Goal: Information Seeking & Learning: Learn about a topic

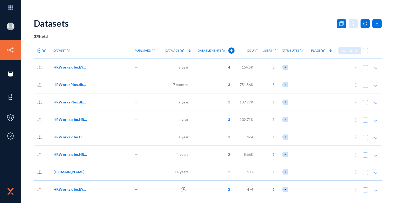
click at [77, 67] on span "HRWorks.dbo.EYS_ApprovalDetails" at bounding box center [70, 67] width 35 height 5
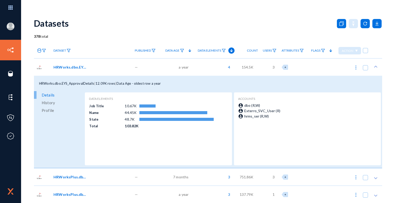
click at [53, 103] on span "History" at bounding box center [48, 103] width 13 height 8
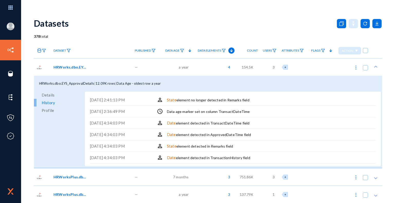
click at [51, 111] on span "Profile" at bounding box center [48, 111] width 12 height 8
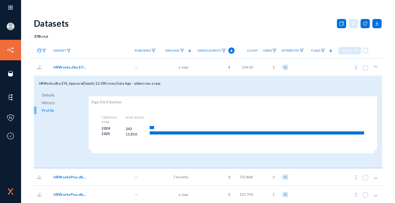
click at [52, 94] on span "Details" at bounding box center [48, 95] width 13 height 8
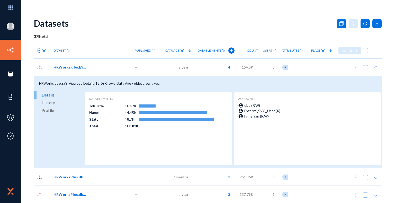
click at [63, 66] on span "HRWorks.dbo.EYS_ApprovalDetails" at bounding box center [70, 67] width 35 height 5
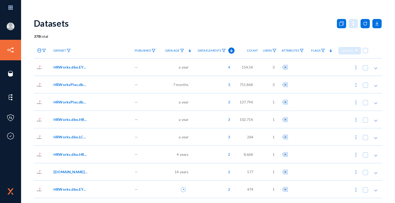
click at [117, 32] on div "Datasets" at bounding box center [208, 23] width 348 height 21
click at [229, 67] on span "4" at bounding box center [228, 67] width 5 height 5
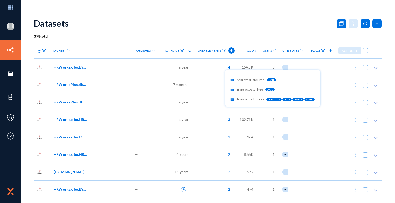
click at [301, 31] on div at bounding box center [197, 101] width 395 height 203
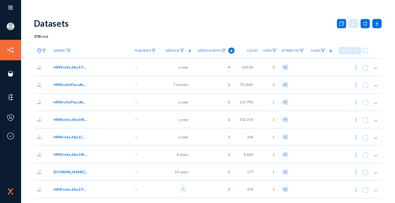
click at [273, 68] on span "3" at bounding box center [274, 67] width 2 height 5
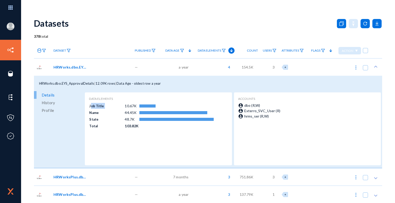
drag, startPoint x: 89, startPoint y: 106, endPoint x: 123, endPoint y: 108, distance: 34.0
click at [123, 108] on tr "Job Title 10.67K" at bounding box center [151, 106] width 125 height 7
drag, startPoint x: 125, startPoint y: 106, endPoint x: 148, endPoint y: 106, distance: 23.4
click at [148, 106] on tr "Job Title 10.67K" at bounding box center [151, 106] width 125 height 7
click at [146, 139] on div "Data Elements Job Title 10.67K Name 44.45K State 48.7K Total 103.82K" at bounding box center [158, 129] width 139 height 65
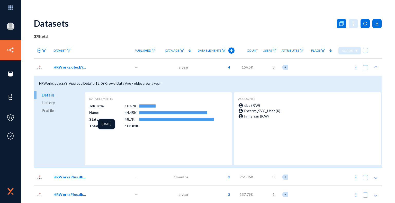
drag, startPoint x: 90, startPoint y: 114, endPoint x: 105, endPoint y: 114, distance: 15.4
click at [105, 114] on td "Name" at bounding box center [106, 113] width 35 height 6
drag, startPoint x: 124, startPoint y: 113, endPoint x: 138, endPoint y: 112, distance: 14.4
click at [138, 112] on tr "Name 44.45K" at bounding box center [151, 113] width 125 height 7
click at [138, 140] on div "Data Elements Job Title 10.67K Name 44.45K State 48.7K Total 103.82K" at bounding box center [158, 129] width 139 height 65
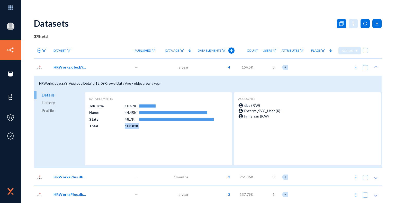
drag, startPoint x: 123, startPoint y: 126, endPoint x: 142, endPoint y: 127, distance: 18.3
click at [142, 127] on tr "Total 103.82K" at bounding box center [151, 126] width 125 height 7
click at [138, 142] on div "Data Elements Job Title 10.67K Name 44.45K State 48.7K Total 103.82K" at bounding box center [158, 129] width 139 height 65
drag, startPoint x: 39, startPoint y: 84, endPoint x: 95, endPoint y: 84, distance: 55.8
click at [95, 84] on div "HRWorks.dbo.EYS_ApprovalDetails | 12.09K rows | Data Age - oldest row a year" at bounding box center [208, 83] width 348 height 15
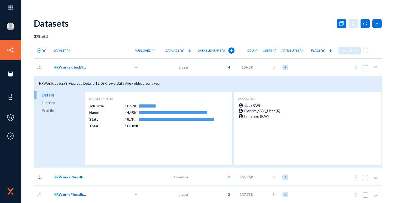
click at [108, 89] on div "HRWorks.dbo.EYS_ApprovalDetails | 12.09K rows | Data Age - oldest row a year" at bounding box center [208, 83] width 348 height 15
drag, startPoint x: 93, startPoint y: 84, endPoint x: 36, endPoint y: 84, distance: 56.6
click at [36, 84] on div "HRWorks.dbo.EYS_ApprovalDetails | 12.09K rows | Data Age - oldest row a year" at bounding box center [208, 83] width 348 height 15
click at [87, 88] on div "HRWorks.dbo.EYS_ApprovalDetails | 12.09K rows | Data Age - oldest row a year" at bounding box center [208, 83] width 348 height 15
drag, startPoint x: 97, startPoint y: 83, endPoint x: 116, endPoint y: 84, distance: 19.6
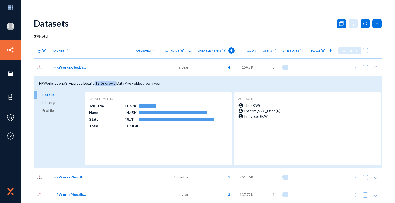
click at [116, 84] on div "HRWorks.dbo.EYS_ApprovalDetails | 12.09K rows | Data Age - oldest row a year" at bounding box center [208, 83] width 348 height 15
click at [132, 86] on div "HRWorks.dbo.EYS_ApprovalDetails | 12.09K rows | Data Age - oldest row a year" at bounding box center [208, 83] width 348 height 15
drag, startPoint x: 120, startPoint y: 84, endPoint x: 165, endPoint y: 83, distance: 44.3
click at [165, 83] on div "HRWorks.dbo.EYS_ApprovalDetails | 12.09K rows | Data Age - oldest row a year" at bounding box center [208, 83] width 348 height 15
click at [177, 87] on div "HRWorks.dbo.EYS_ApprovalDetails | 12.09K rows | Data Age - oldest row a year" at bounding box center [208, 83] width 348 height 15
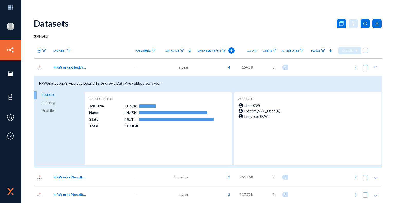
click at [182, 67] on span "a year" at bounding box center [184, 67] width 10 height 5
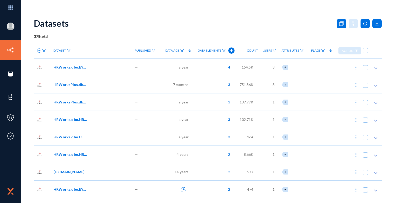
click at [176, 85] on span "7 months" at bounding box center [180, 84] width 15 height 5
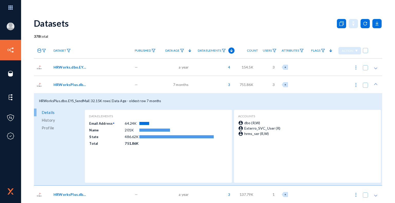
click at [52, 121] on span "History" at bounding box center [48, 120] width 13 height 8
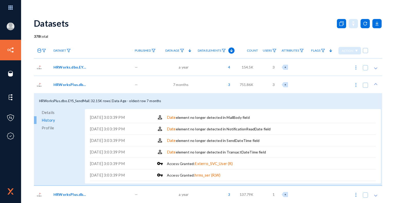
click at [49, 128] on span "Profile" at bounding box center [48, 128] width 12 height 8
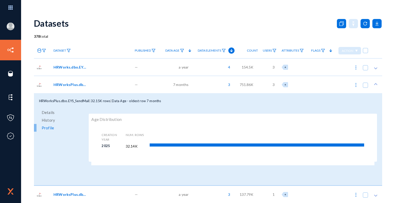
drag, startPoint x: 101, startPoint y: 146, endPoint x: 114, endPoint y: 148, distance: 13.5
click at [114, 148] on div "Creation Year Num. Rows 2025 32.14K" at bounding box center [232, 144] width 283 height 43
click at [82, 101] on span "HRWorksPlus.dbo.EYS_SendMail" at bounding box center [64, 101] width 50 height 4
click at [179, 85] on span "7 months" at bounding box center [180, 84] width 15 height 5
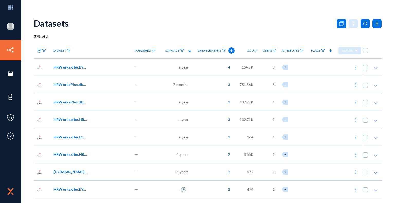
click at [374, 86] on polygon at bounding box center [375, 86] width 3 height 2
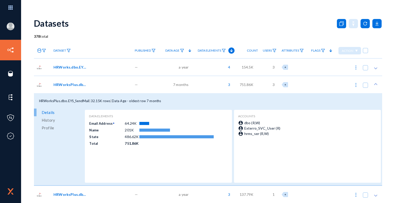
drag, startPoint x: 264, startPoint y: 130, endPoint x: 257, endPoint y: 130, distance: 7.0
click at [264, 130] on span "Exterro_SVC_User (R)" at bounding box center [262, 128] width 36 height 4
click at [178, 84] on span "7 months" at bounding box center [180, 84] width 15 height 5
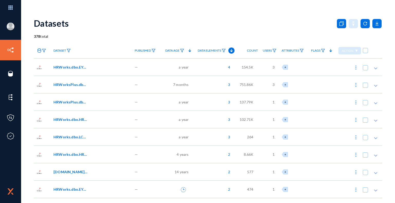
click at [178, 84] on span "7 months" at bounding box center [180, 84] width 15 height 5
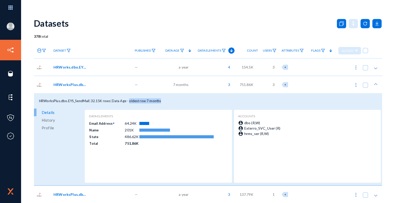
drag, startPoint x: 132, startPoint y: 102, endPoint x: 161, endPoint y: 104, distance: 29.6
click at [161, 104] on div "HRWorksPlus.dbo.EYS_SendMail | 32.15K rows | Data Age - oldest row 7 months" at bounding box center [208, 100] width 348 height 15
click at [167, 103] on div "HRWorksPlus.dbo.EYS_SendMail | 32.15K rows | Data Age - oldest row 7 months" at bounding box center [208, 100] width 348 height 15
click at [52, 121] on span "History" at bounding box center [48, 120] width 13 height 8
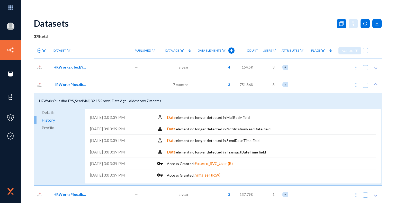
drag, startPoint x: 206, startPoint y: 117, endPoint x: 267, endPoint y: 120, distance: 61.8
click at [267, 120] on div "[DATE] 3:03:39 PM perm_identity Date element no longer detected in MailBody fie…" at bounding box center [233, 118] width 286 height 12
click at [177, 119] on div "Date element no longer detected in MailBody field" at bounding box center [208, 118] width 83 height 6
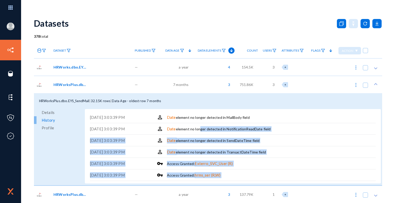
drag, startPoint x: 89, startPoint y: 128, endPoint x: 196, endPoint y: 134, distance: 106.6
click at [196, 134] on div "[DATE] 3:03:39 PM perm_identity Date element no longer detected in MailBody fie…" at bounding box center [233, 146] width 296 height 75
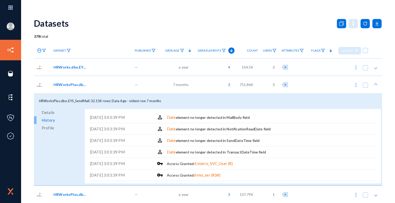
click at [181, 133] on div "[DATE] 3:03:39 PM perm_identity Date element no longer detected in Notification…" at bounding box center [233, 129] width 286 height 12
drag, startPoint x: 90, startPoint y: 129, endPoint x: 137, endPoint y: 131, distance: 47.1
click at [137, 131] on div "[DATE] 3:03:39 PM" at bounding box center [115, 129] width 51 height 6
drag, startPoint x: 167, startPoint y: 118, endPoint x: 262, endPoint y: 119, distance: 94.4
click at [262, 119] on div "[DATE] 3:03:39 PM perm_identity Date element no longer detected in MailBody fie…" at bounding box center [233, 118] width 286 height 12
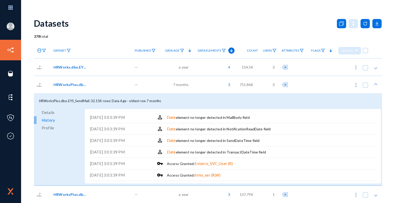
click at [190, 86] on div "7 months" at bounding box center [176, 84] width 32 height 17
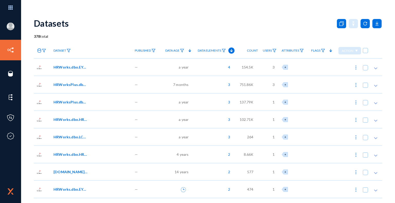
click at [79, 67] on span "HRWorks.dbo.EYS_ApprovalDetails" at bounding box center [70, 67] width 35 height 5
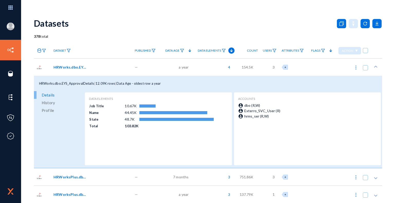
click at [68, 67] on span "HRWorks.dbo.EYS_ApprovalDetails" at bounding box center [70, 67] width 35 height 5
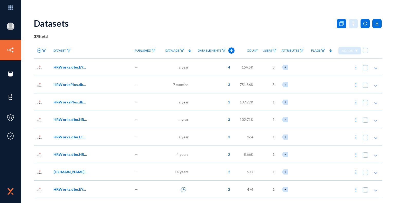
click at [82, 67] on span "HRWorks.dbo.EYS_ApprovalDetails" at bounding box center [70, 67] width 35 height 5
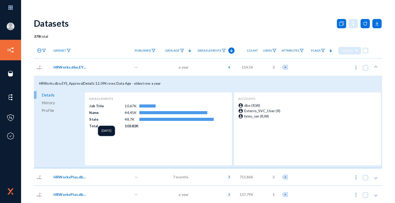
drag, startPoint x: 89, startPoint y: 119, endPoint x: 107, endPoint y: 120, distance: 17.5
click at [107, 120] on td "State" at bounding box center [106, 119] width 35 height 6
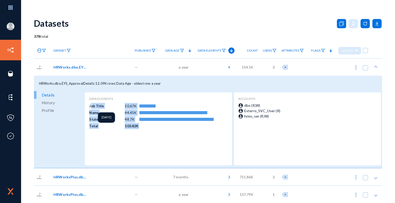
drag, startPoint x: 139, startPoint y: 127, endPoint x: 89, endPoint y: 105, distance: 53.6
click at [89, 105] on table "Job Title 10.67K Name 44.45K State 48.7K Total 103.82K" at bounding box center [151, 116] width 125 height 27
click at [130, 127] on td "103.82K" at bounding box center [131, 126] width 14 height 7
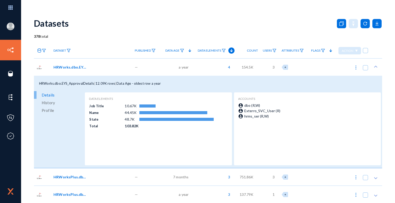
click at [79, 66] on span "HRWorks.dbo.EYS_ApprovalDetails" at bounding box center [70, 67] width 35 height 5
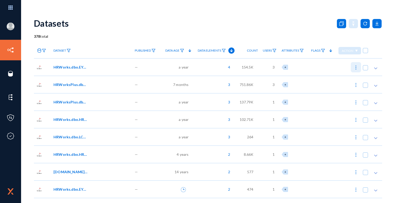
click at [355, 68] on img at bounding box center [355, 67] width 5 height 5
checkbox input "true"
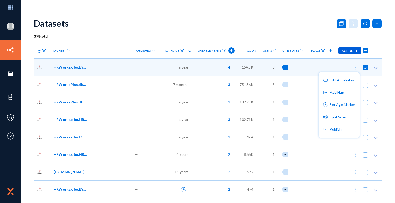
click at [313, 30] on div at bounding box center [197, 101] width 395 height 203
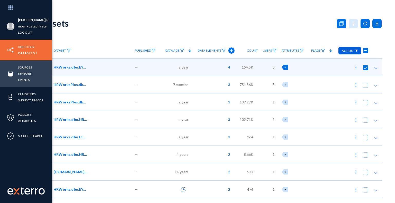
click at [29, 68] on link "Sources" at bounding box center [25, 68] width 14 height 6
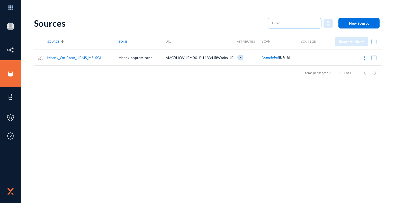
click at [78, 57] on link "Mbank_On-Prem_HRMS_MS-SQL" at bounding box center [74, 58] width 55 height 4
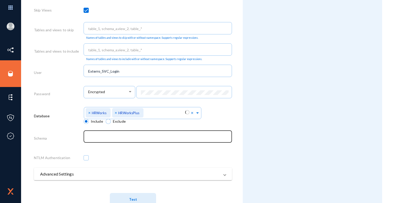
scroll to position [231, 0]
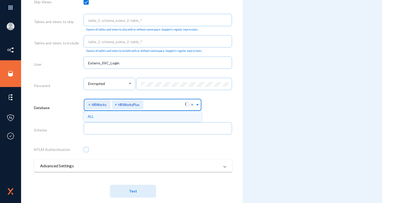
click at [196, 106] on span at bounding box center [197, 104] width 5 height 5
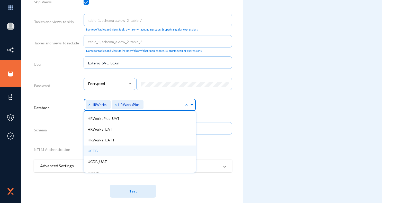
scroll to position [14, 0]
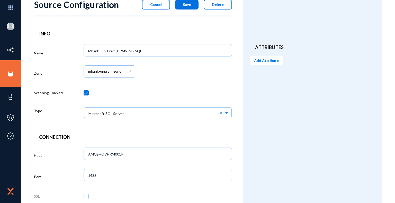
scroll to position [0, 0]
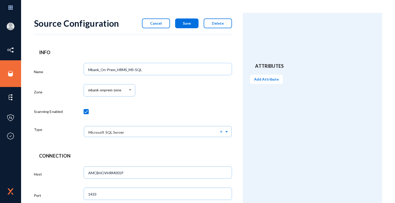
click at [163, 24] on button "Cancel" at bounding box center [156, 24] width 28 height 10
